Goal: Transaction & Acquisition: Purchase product/service

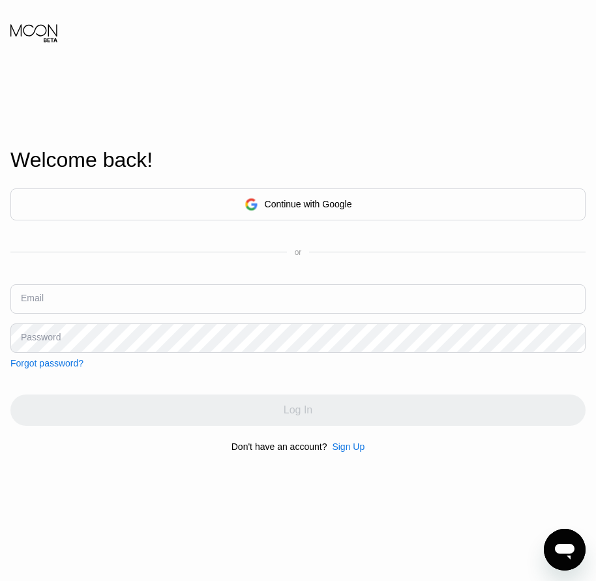
click at [352, 450] on div "Sign Up" at bounding box center [348, 447] width 33 height 10
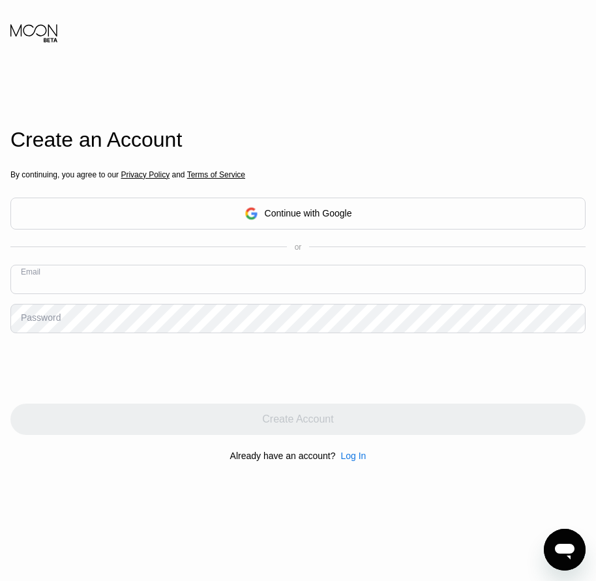
paste input "[EMAIL_ADDRESS][DOMAIN_NAME]"
type input "[EMAIL_ADDRESS][DOMAIN_NAME]"
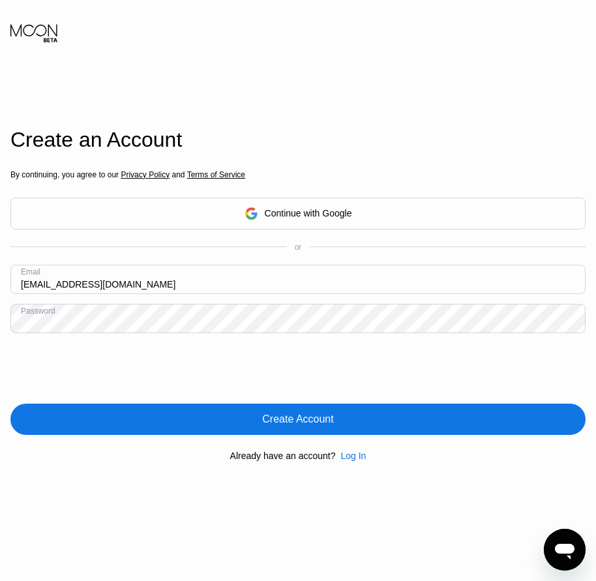
click at [316, 423] on div "Create Account" at bounding box center [297, 419] width 71 height 13
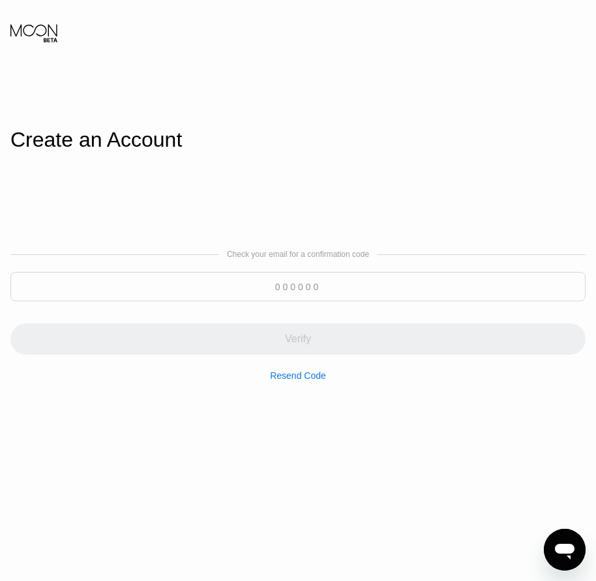
paste input "617380"
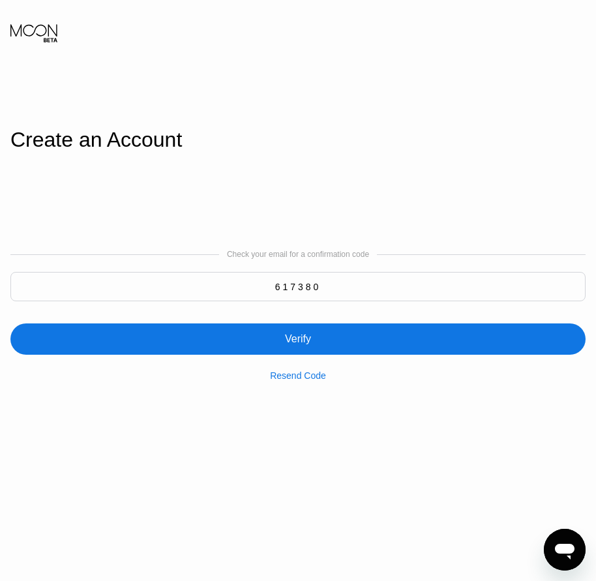
type input "617380"
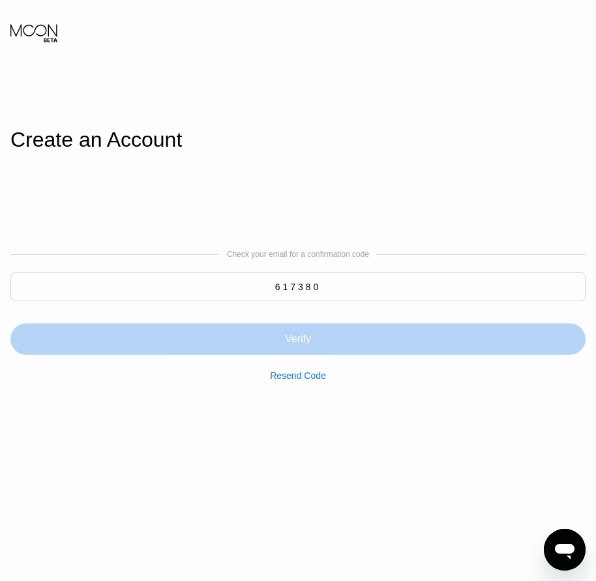
click at [318, 339] on div "Verify" at bounding box center [297, 339] width 575 height 31
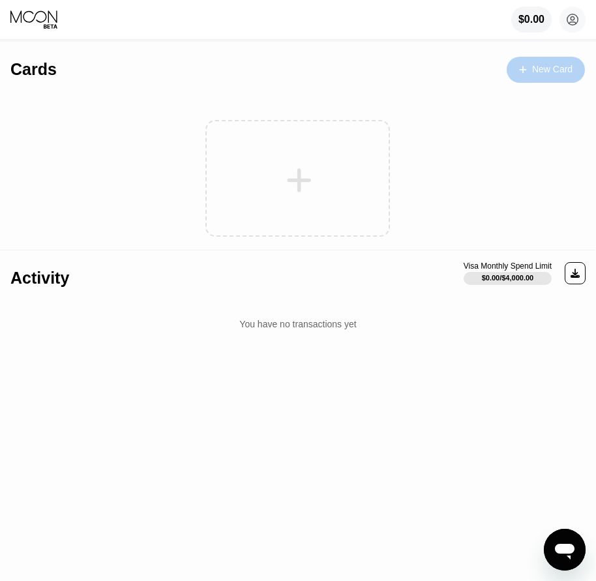
click at [554, 74] on div "New Card" at bounding box center [552, 69] width 40 height 11
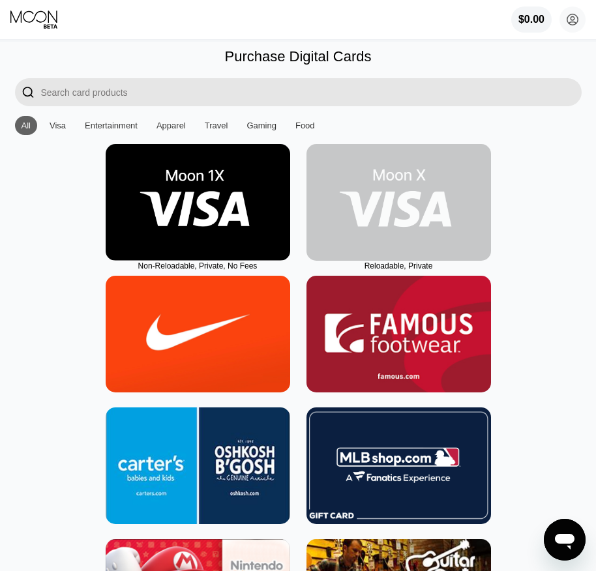
click at [419, 246] on img at bounding box center [399, 202] width 185 height 117
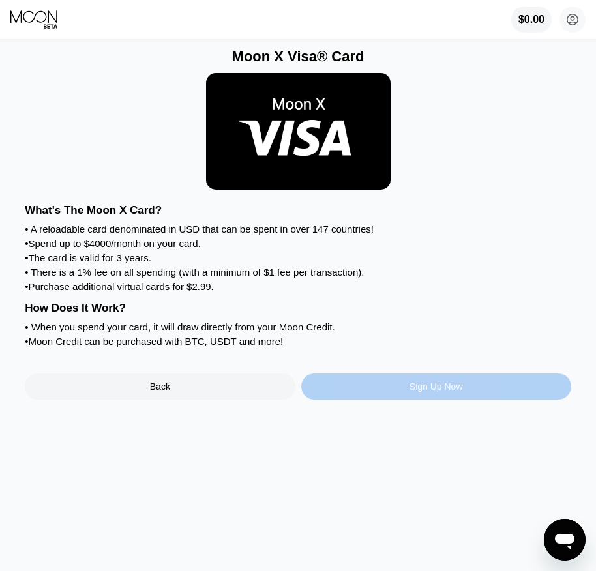
click at [477, 400] on div "Sign Up Now" at bounding box center [436, 387] width 270 height 26
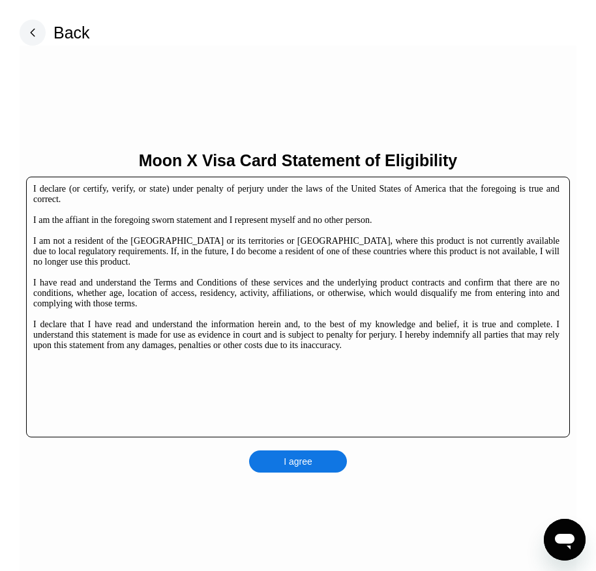
click at [323, 468] on div "I agree" at bounding box center [298, 462] width 98 height 22
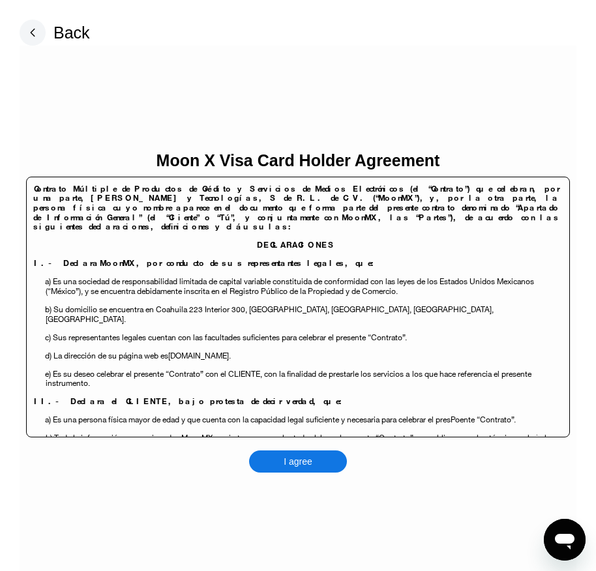
click at [330, 466] on div "I agree" at bounding box center [298, 462] width 98 height 22
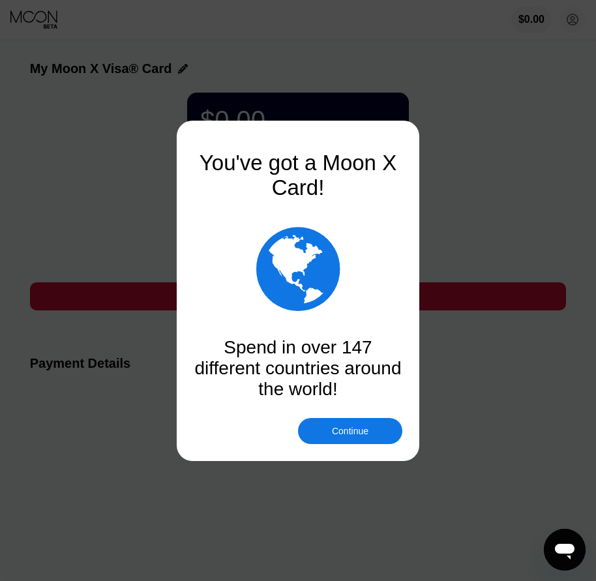
click at [372, 431] on div "Continue" at bounding box center [350, 431] width 104 height 26
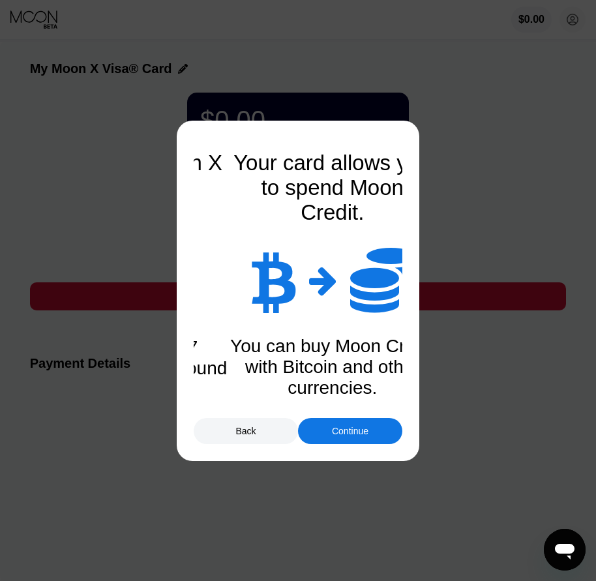
click at [372, 431] on div "Continue" at bounding box center [350, 431] width 104 height 26
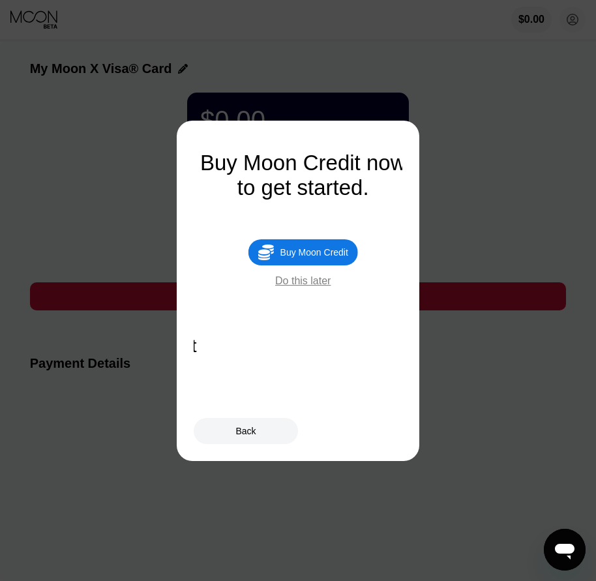
click at [315, 256] on div "Buy Moon Credit" at bounding box center [314, 252] width 68 height 10
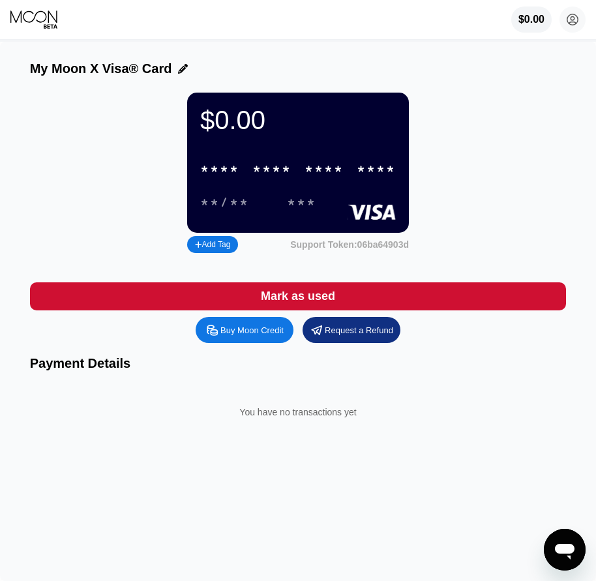
type input "0"
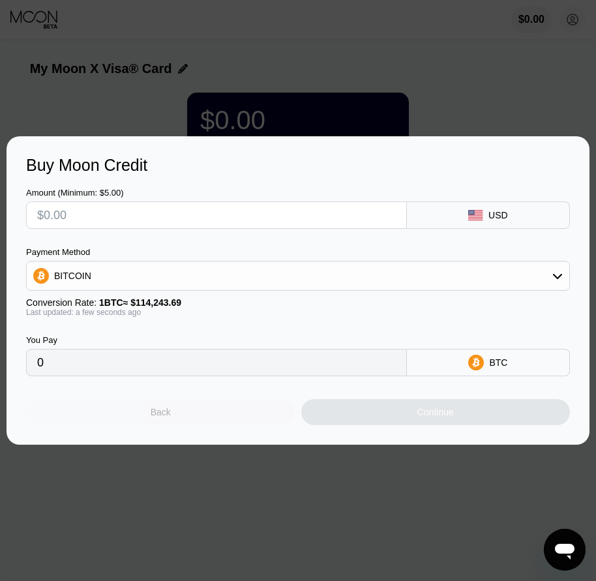
click at [192, 415] on div "Back" at bounding box center [160, 412] width 269 height 26
